Goal: Information Seeking & Learning: Learn about a topic

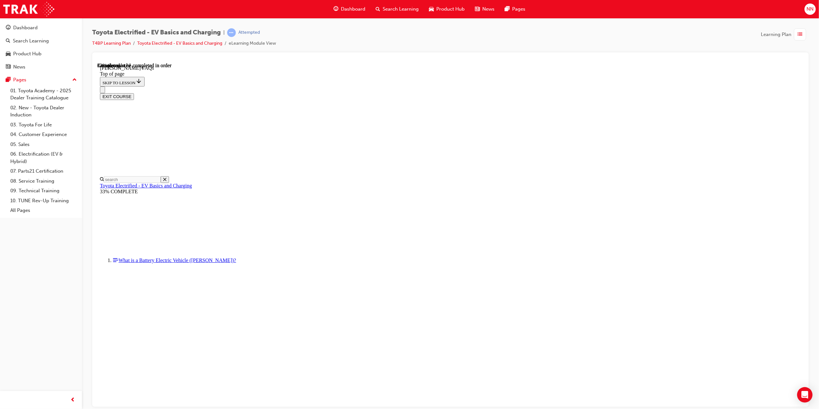
scroll to position [20, 0]
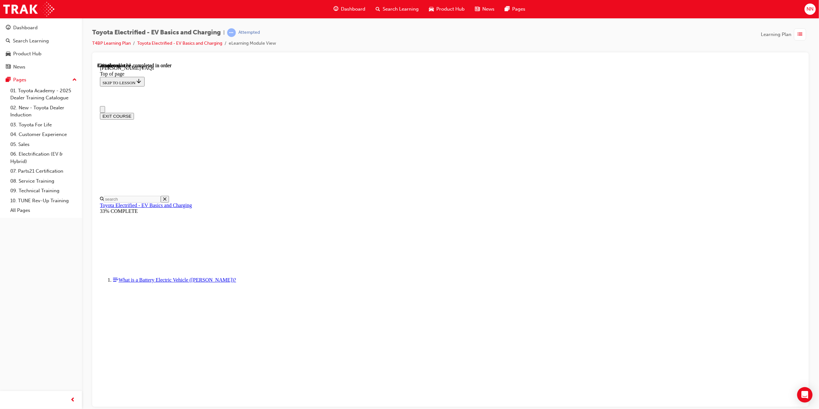
scroll to position [0, 0]
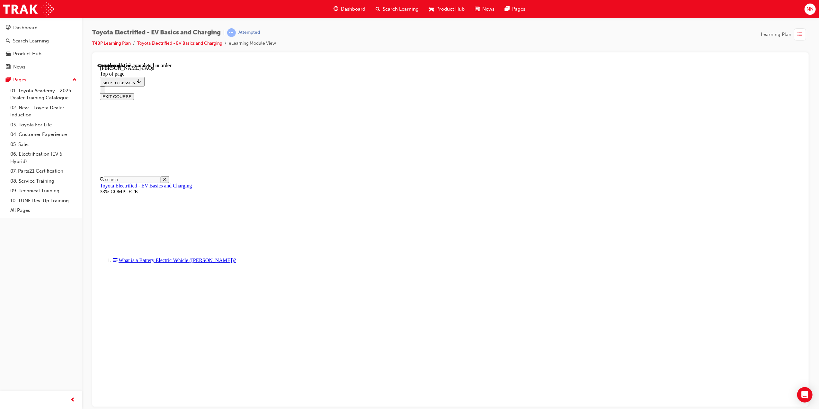
scroll to position [43, 0]
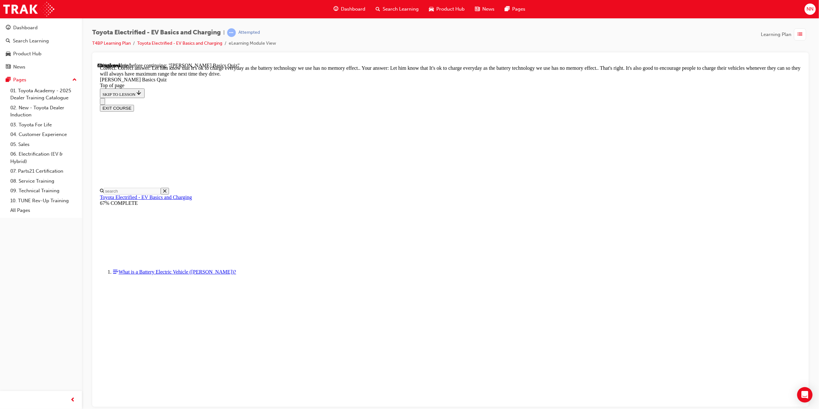
scroll to position [20, 0]
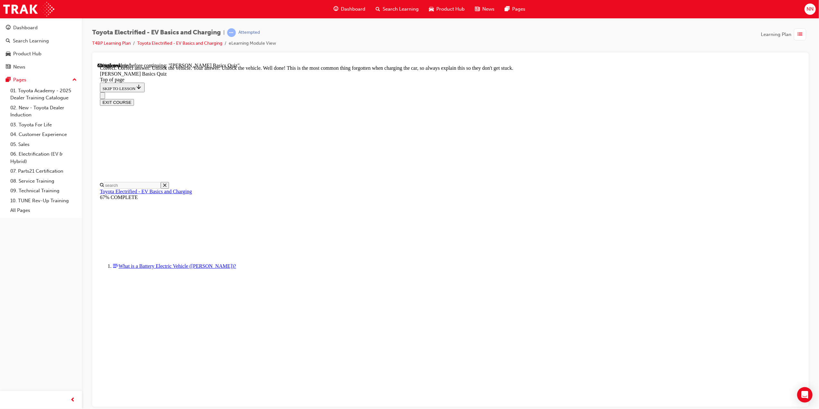
scroll to position [103, 0]
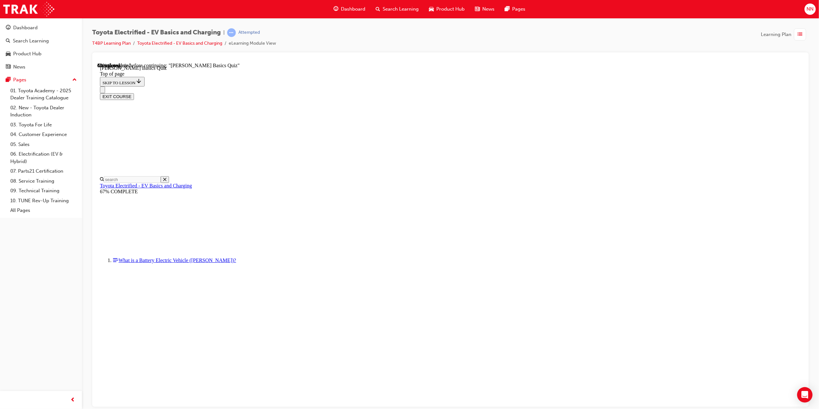
scroll to position [20, 0]
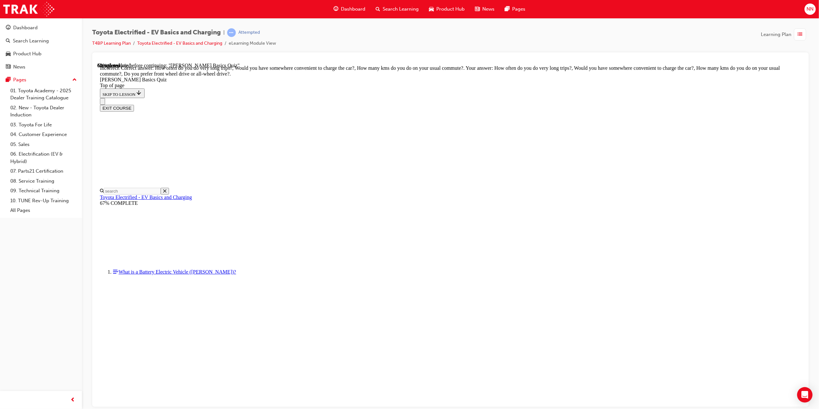
scroll to position [20, 0]
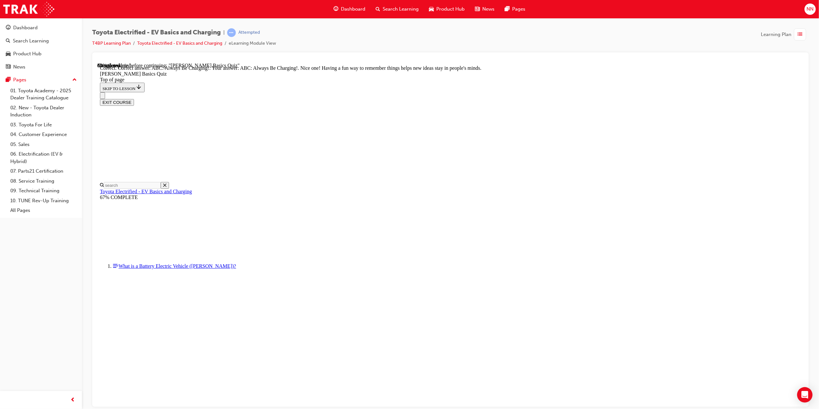
scroll to position [20, 0]
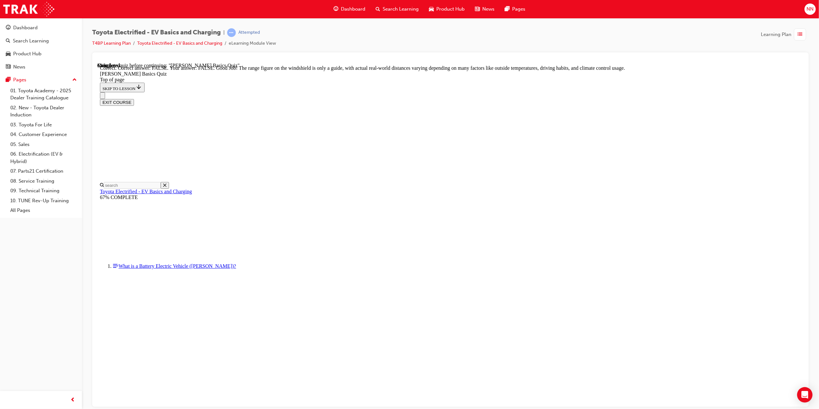
scroll to position [20, 0]
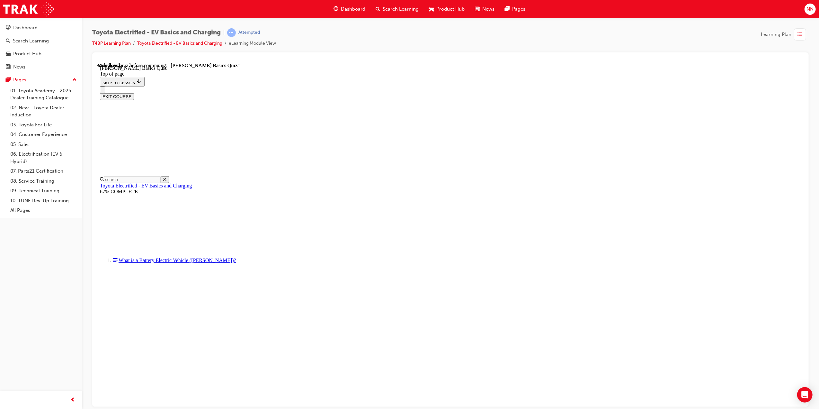
scroll to position [40, 0]
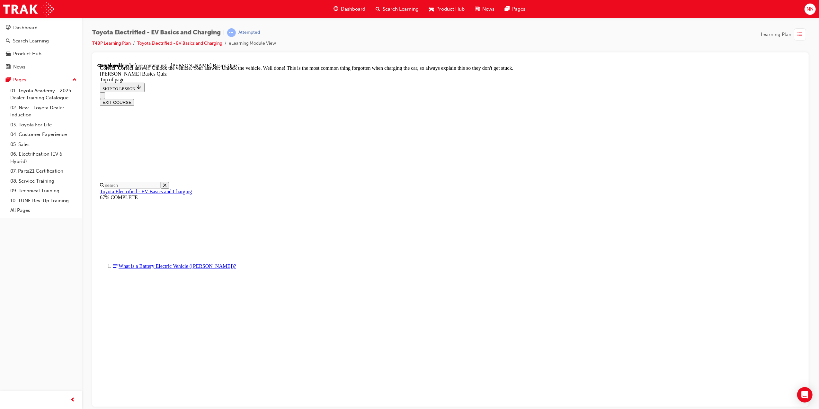
scroll to position [103, 0]
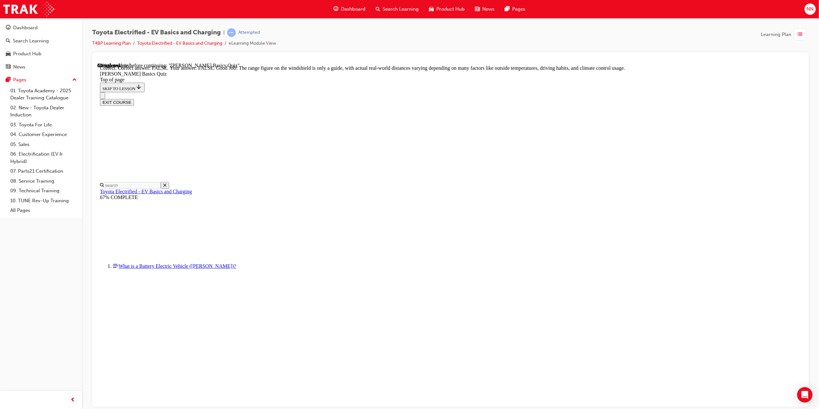
scroll to position [20, 0]
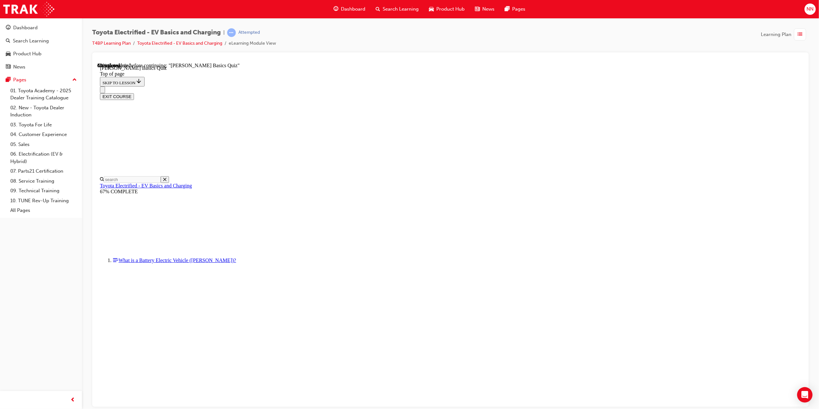
drag, startPoint x: 396, startPoint y: 196, endPoint x: 396, endPoint y: 216, distance: 19.9
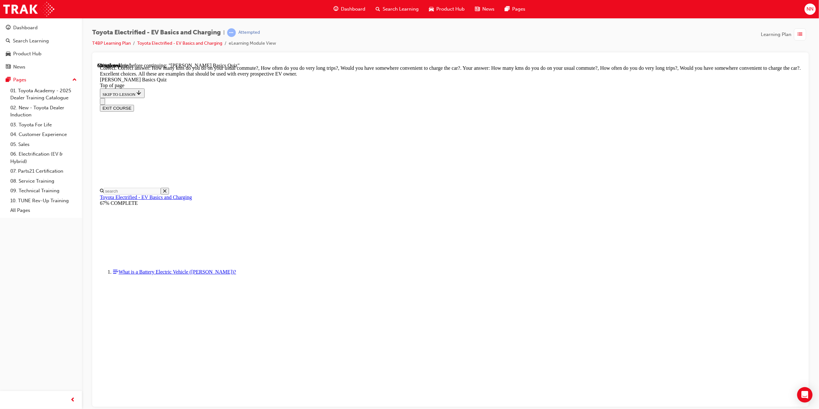
scroll to position [45, 0]
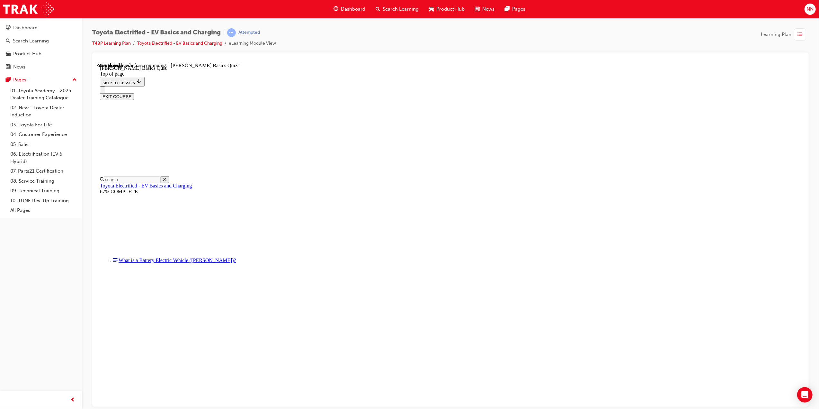
scroll to position [20, 0]
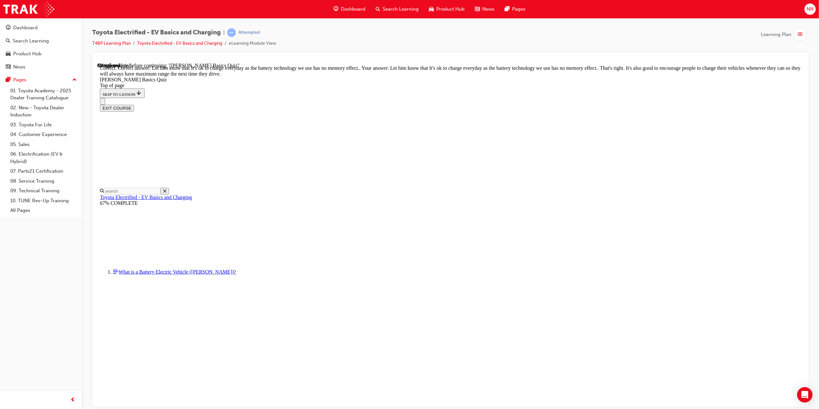
scroll to position [20, 0]
drag, startPoint x: 501, startPoint y: 364, endPoint x: 502, endPoint y: 370, distance: 6.2
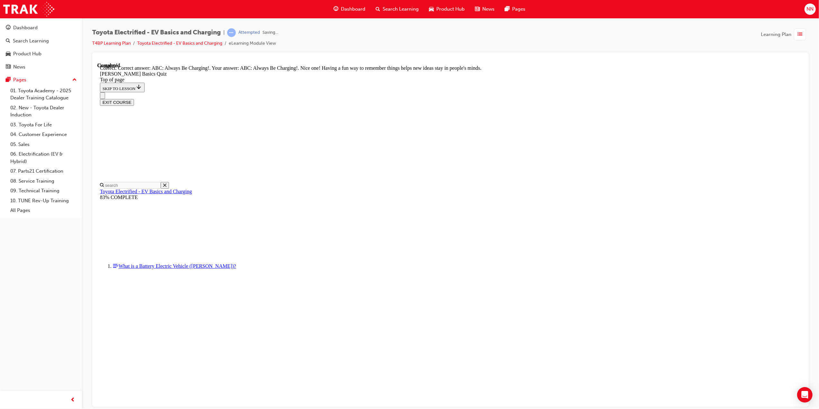
scroll to position [20, 0]
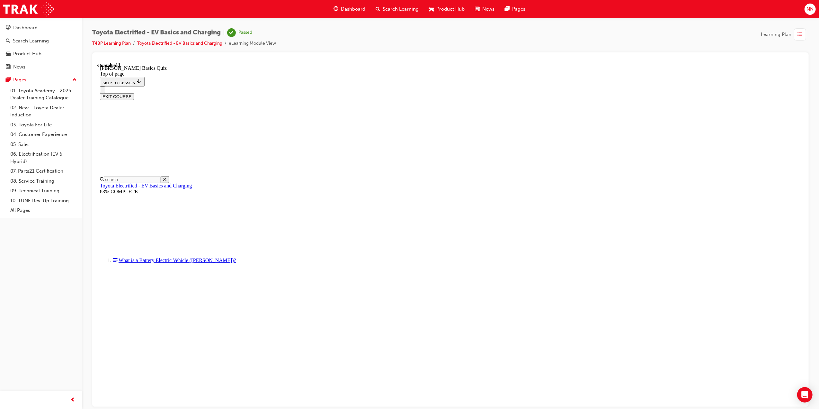
scroll to position [40, 0]
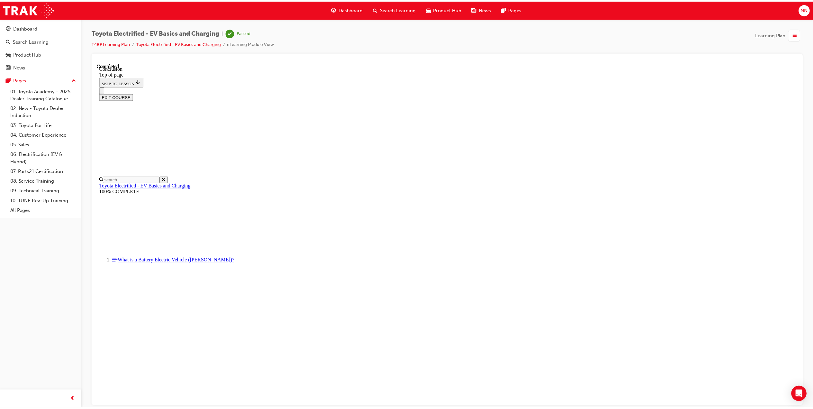
scroll to position [137, 0]
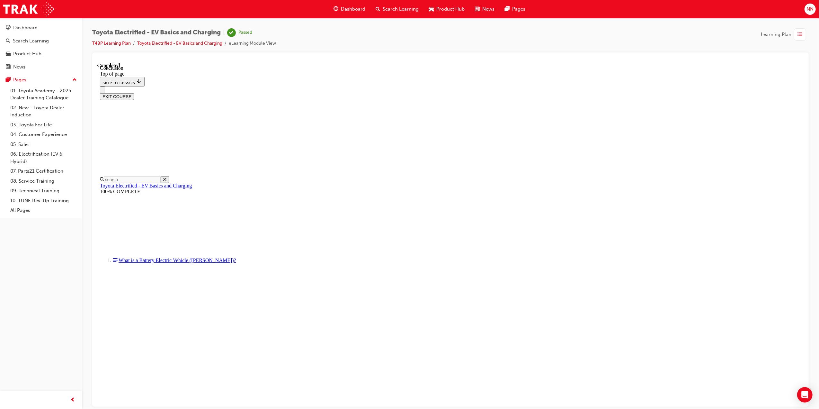
click at [800, 38] on span "list-icon" at bounding box center [800, 35] width 5 height 8
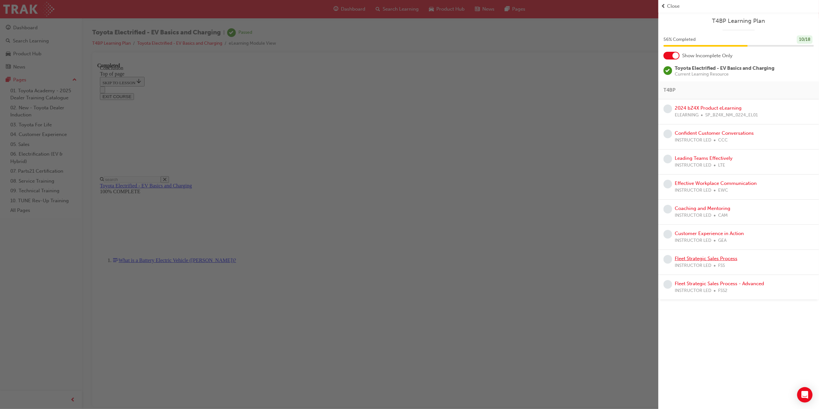
click at [725, 260] on link "Fleet Strategic Sales Process" at bounding box center [706, 258] width 63 height 6
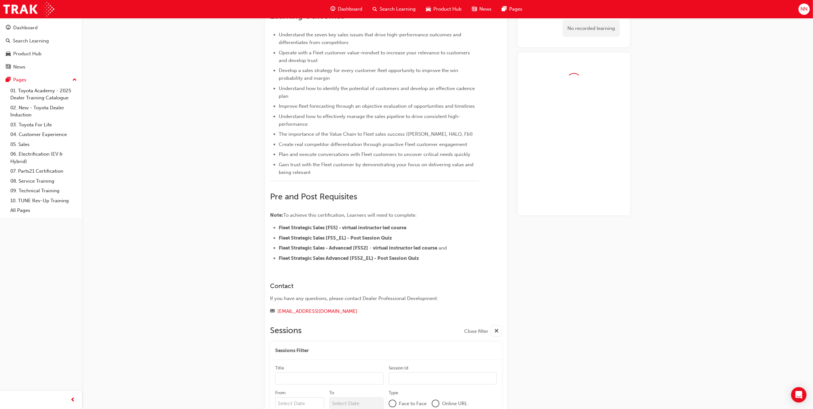
scroll to position [258, 0]
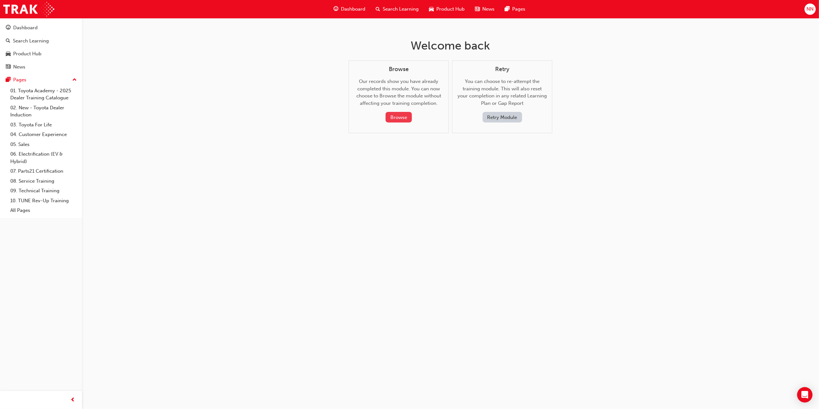
click at [405, 119] on button "Browse" at bounding box center [399, 117] width 26 height 11
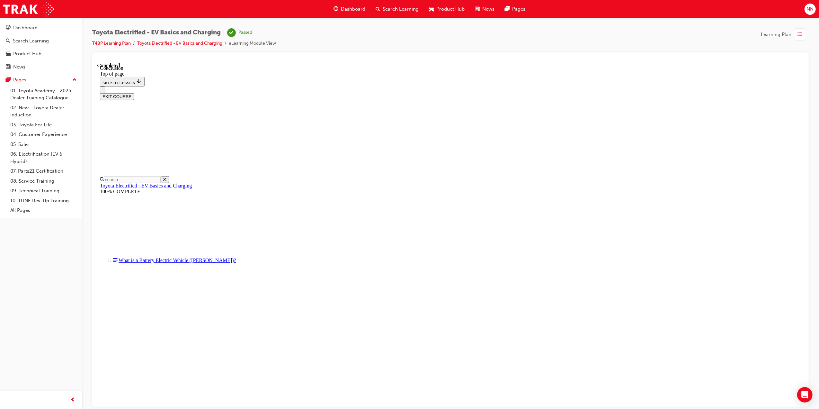
scroll to position [20, 0]
click at [798, 34] on span "list-icon" at bounding box center [800, 35] width 5 height 8
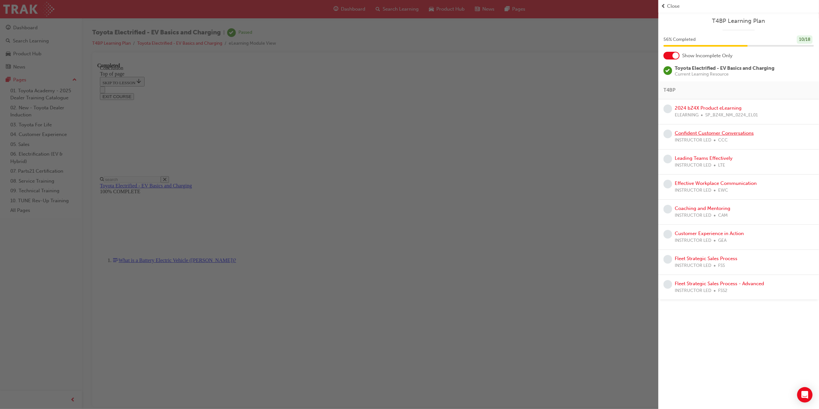
click at [739, 134] on link "Confident Customer Conversations" at bounding box center [714, 133] width 79 height 6
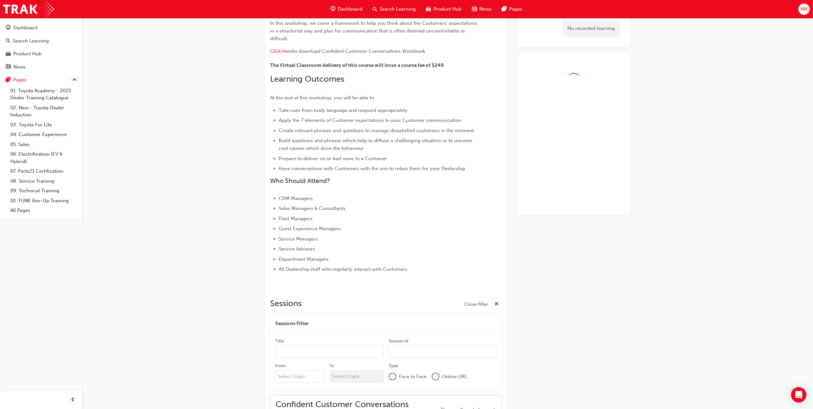
scroll to position [163, 0]
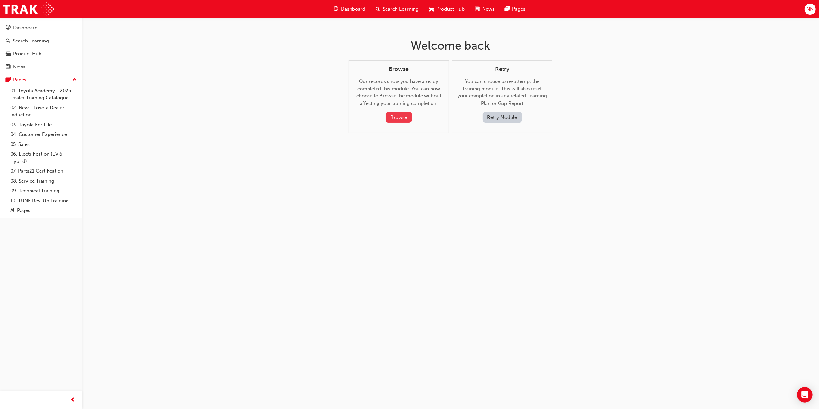
click at [401, 116] on button "Browse" at bounding box center [399, 117] width 26 height 11
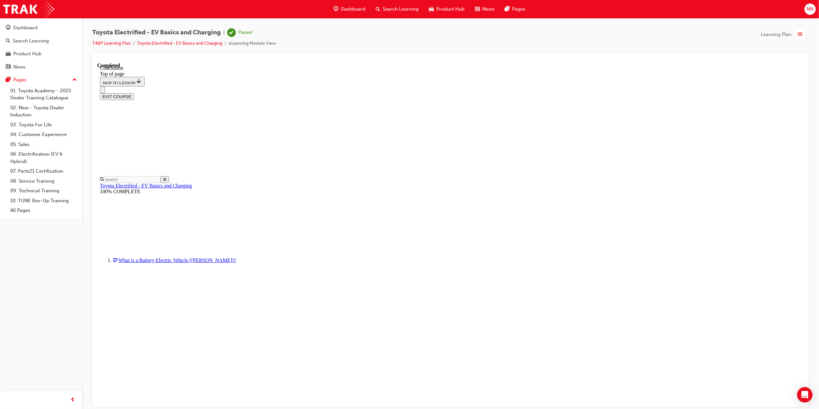
scroll to position [20, 0]
click at [134, 93] on button "EXIT COURSE" at bounding box center [117, 96] width 34 height 7
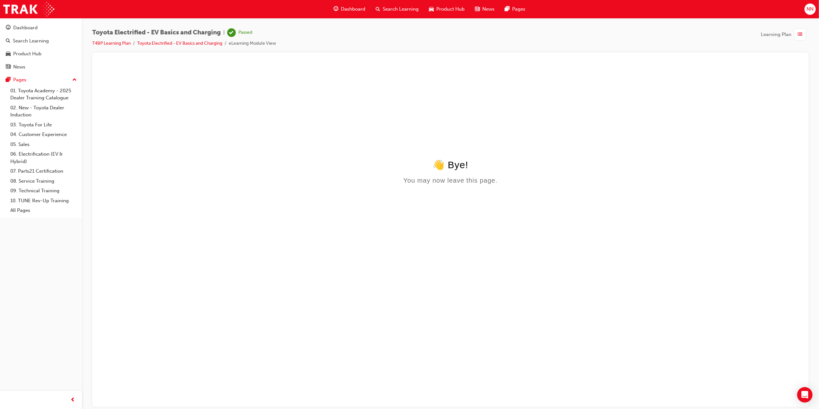
scroll to position [0, 0]
click at [787, 33] on span "Learning Plan" at bounding box center [776, 34] width 31 height 7
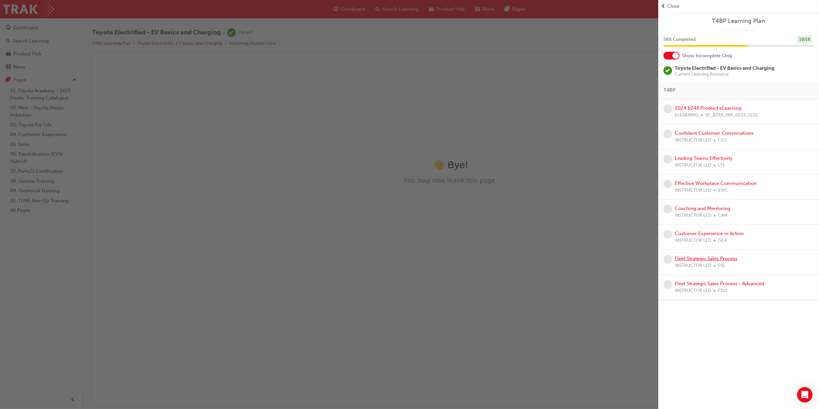
drag, startPoint x: 719, startPoint y: 257, endPoint x: 705, endPoint y: 252, distance: 14.3
click at [719, 257] on link "Fleet Strategic Sales Process" at bounding box center [706, 258] width 63 height 6
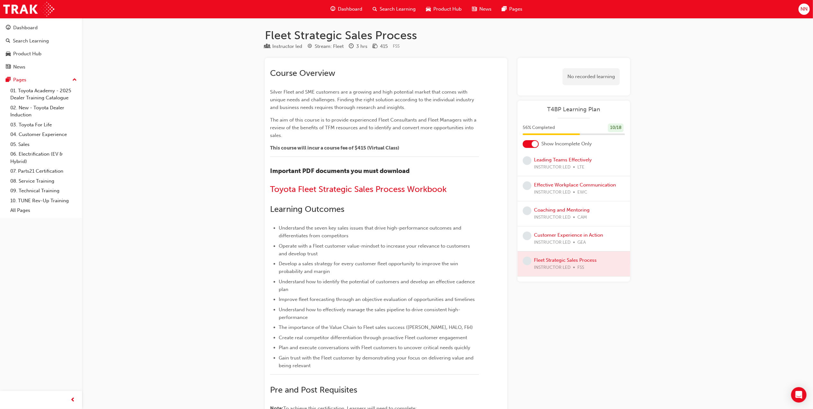
scroll to position [55, 0]
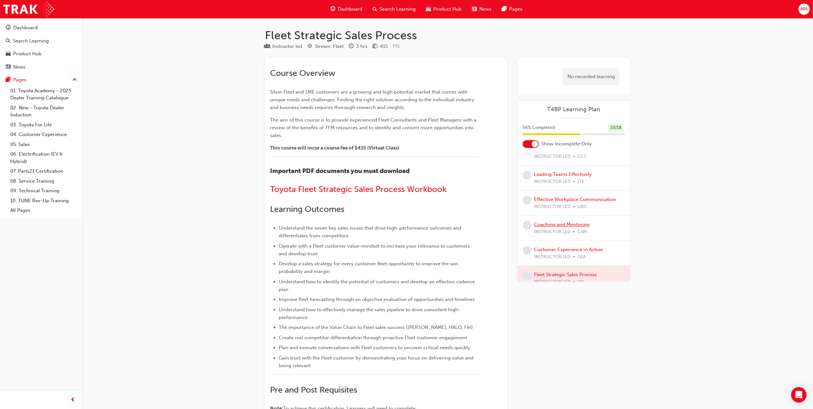
click at [584, 224] on link "Coaching and Mentoring" at bounding box center [562, 224] width 56 height 6
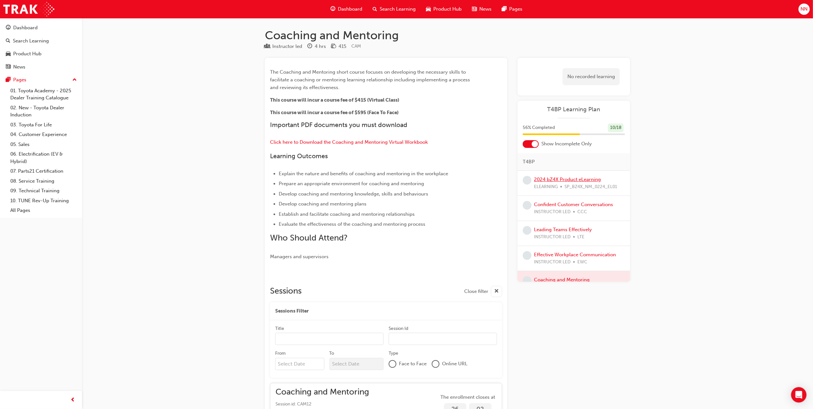
click at [579, 180] on link "2024 bZ4X Product eLearning" at bounding box center [567, 179] width 67 height 6
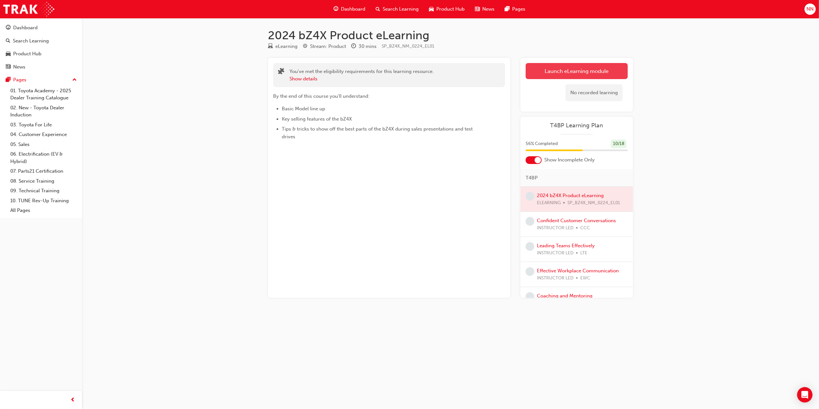
click at [568, 76] on link "Launch eLearning module" at bounding box center [577, 71] width 102 height 16
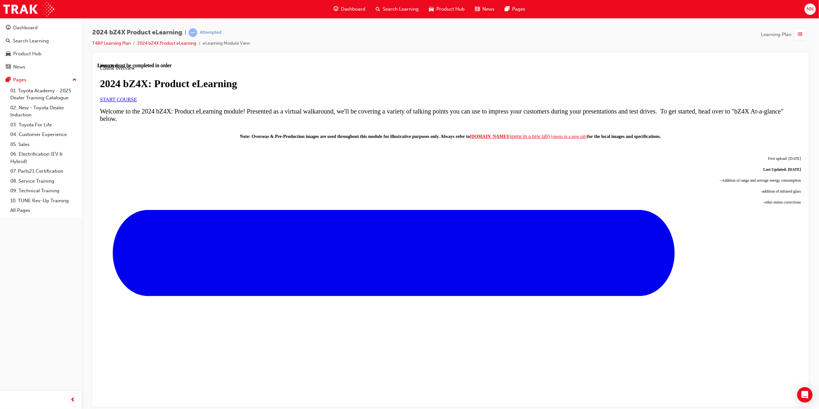
click at [168, 102] on div "2024 bZ4X: Product eLearning START COURSE" at bounding box center [450, 89] width 701 height 24
click at [137, 102] on span "START COURSE" at bounding box center [118, 98] width 37 height 5
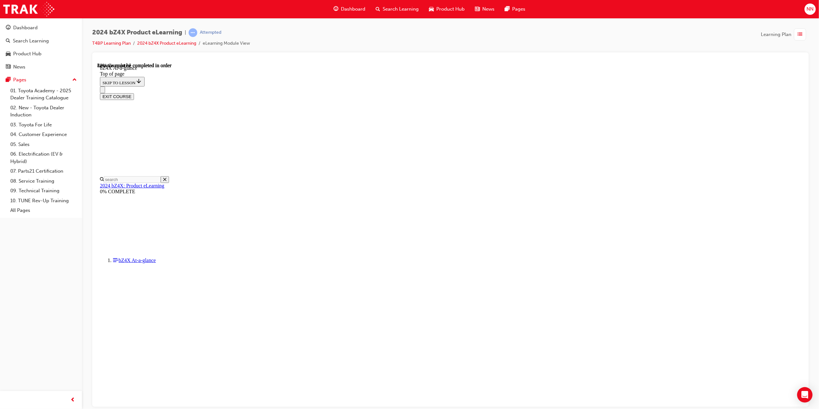
scroll to position [836, 0]
